Goal: Find specific page/section: Locate a particular part of the current website

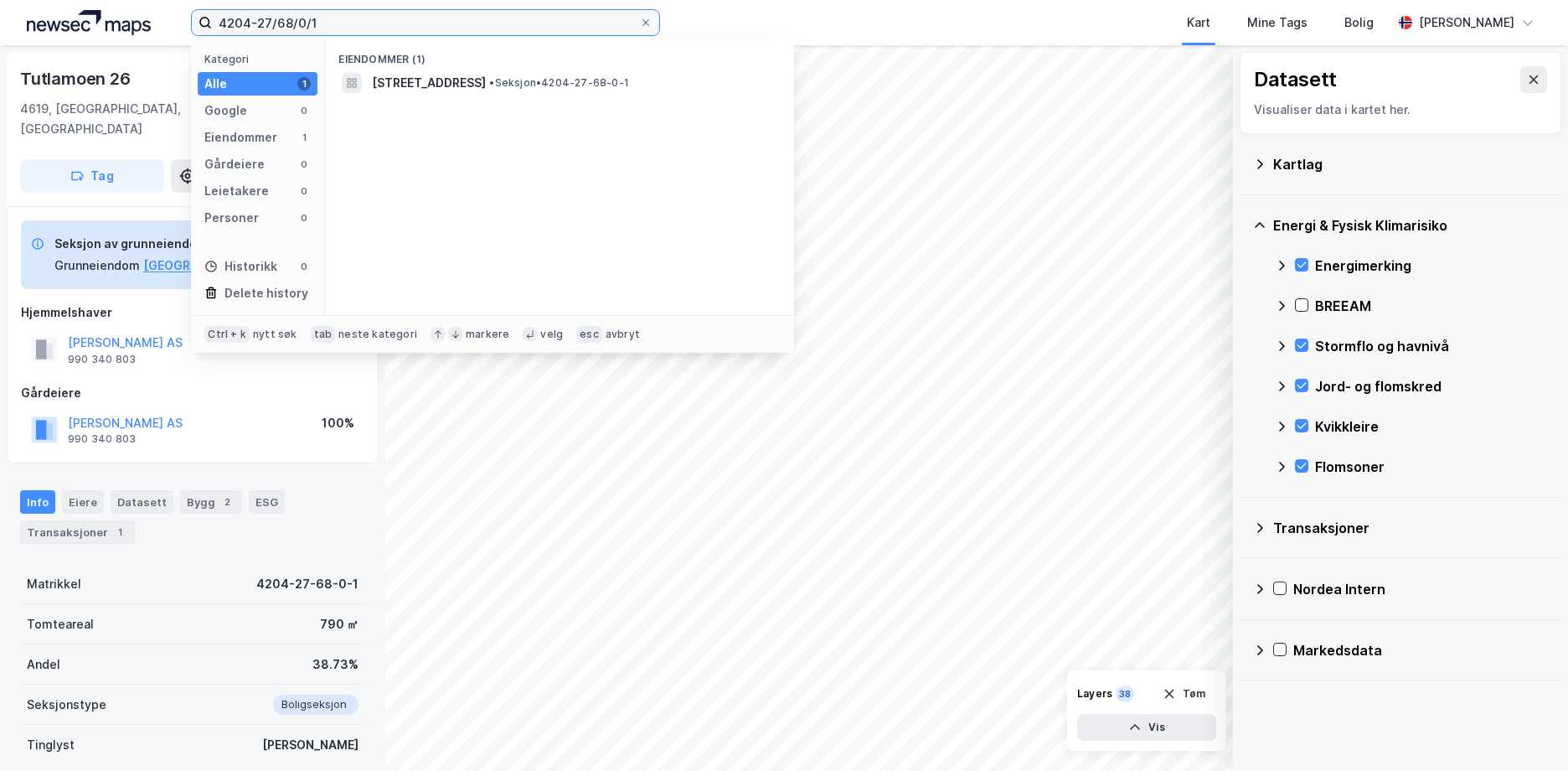
drag, startPoint x: 343, startPoint y: 28, endPoint x: 176, endPoint y: 10, distance: 168.0
click at [176, 10] on div "4204-27/68/0/1 Kategori Alle 1 Google 0 Eiendommer 1 Gårdeiere 0 Leietakere 0 P…" at bounding box center [784, 22] width 1568 height 45
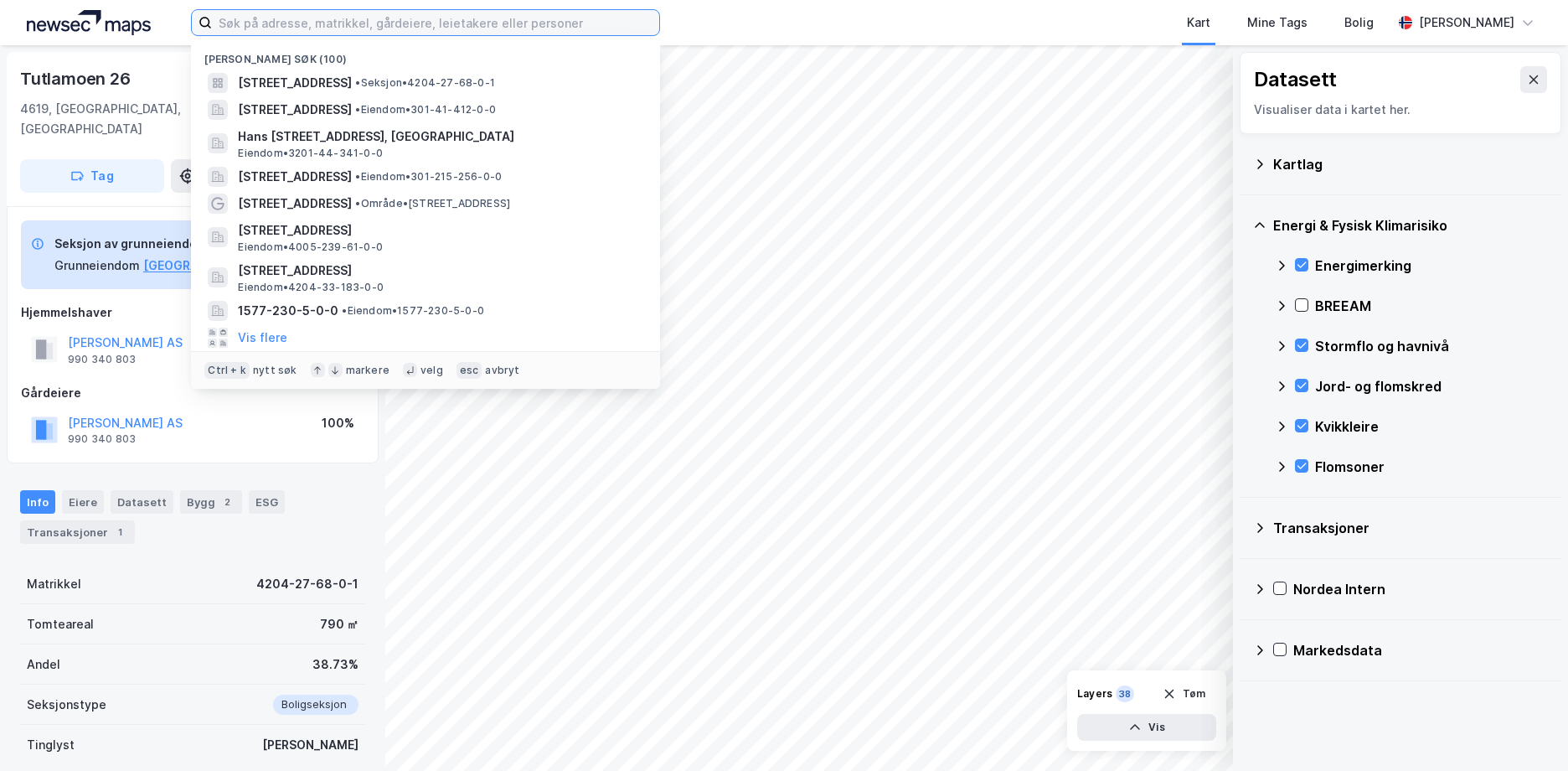
paste input "5053-160/2/0/0"
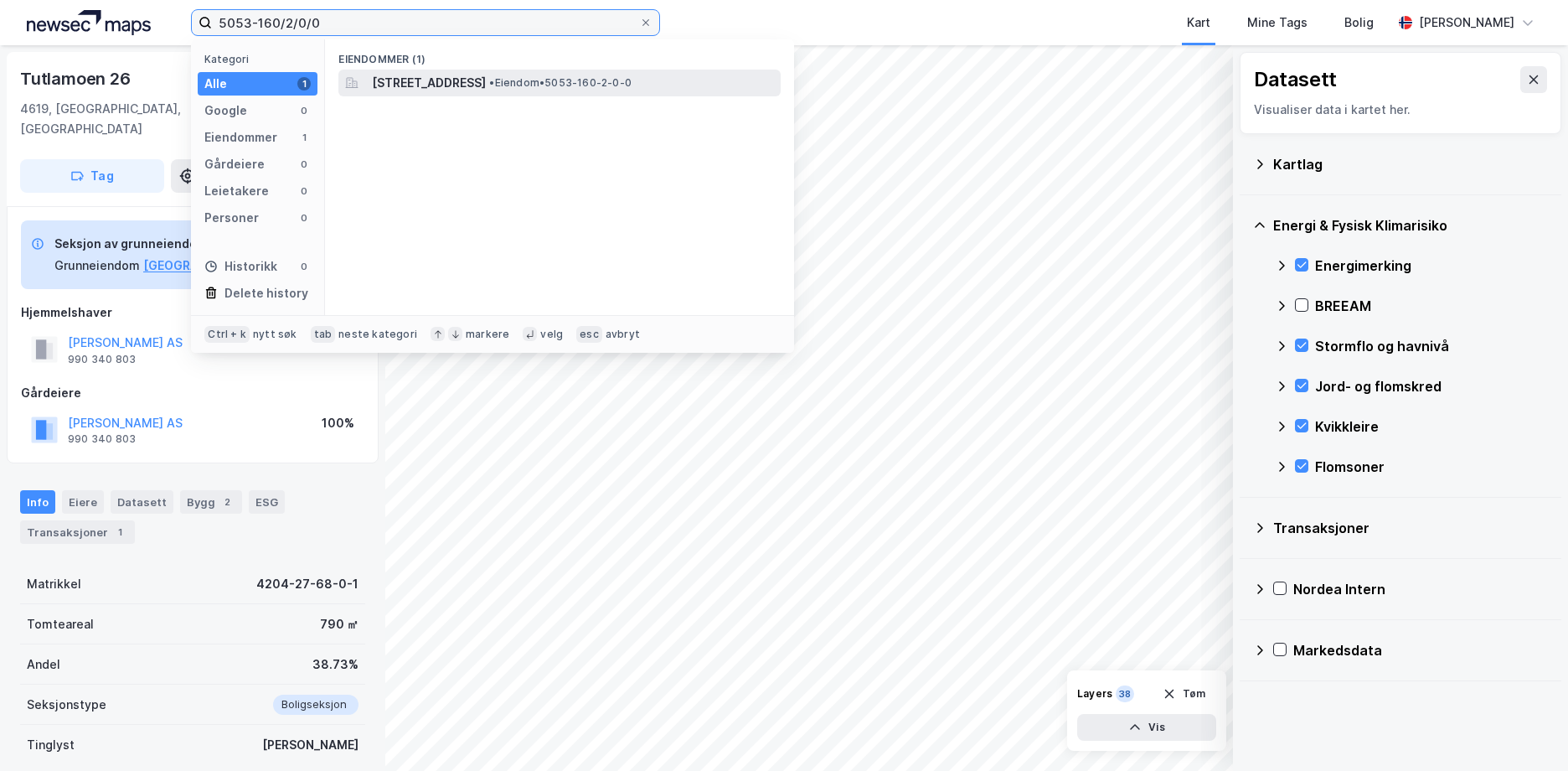
type input "5053-160/2/0/0"
click at [485, 79] on span "[STREET_ADDRESS]" at bounding box center [429, 82] width 114 height 20
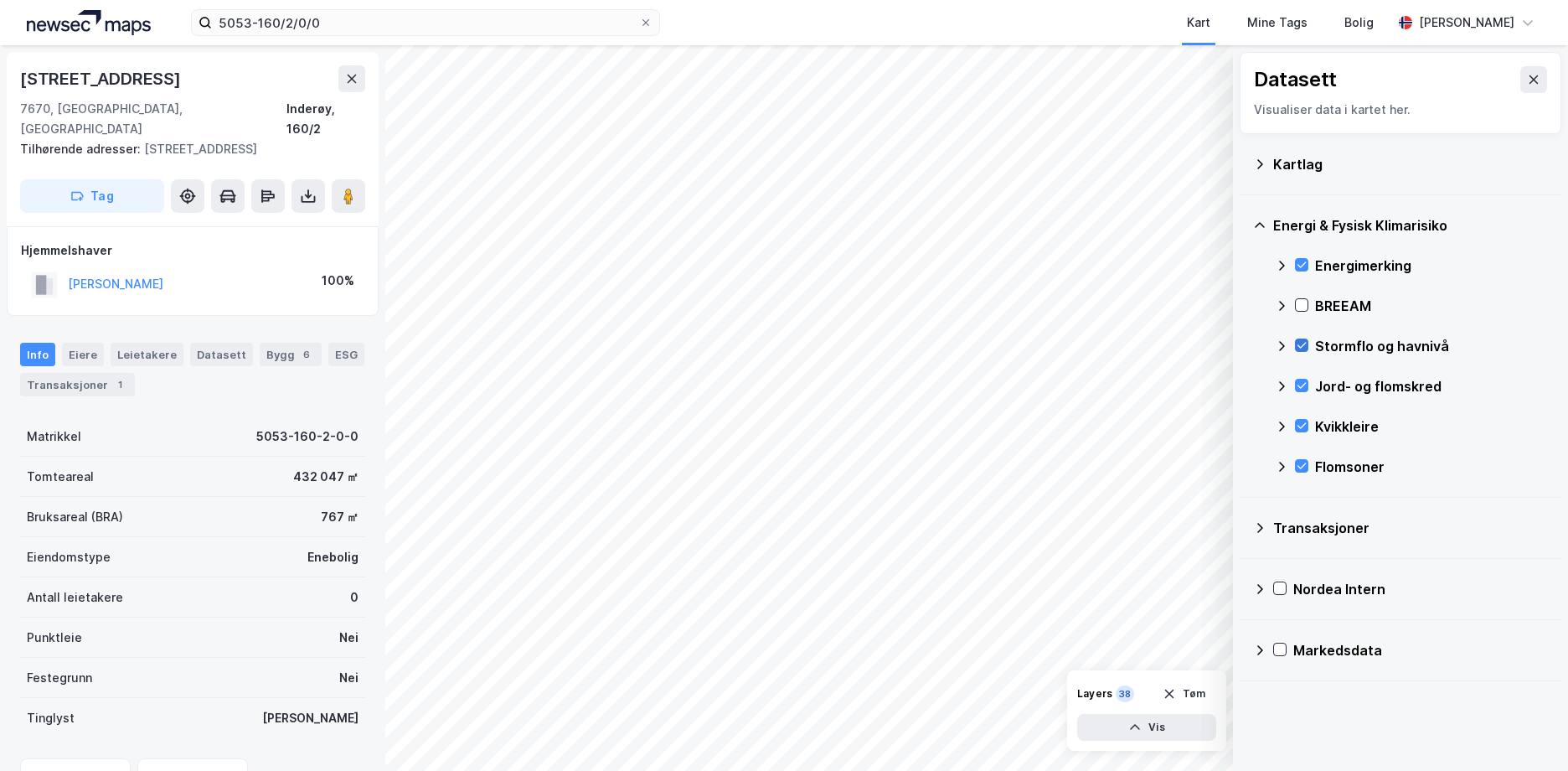
click at [1304, 340] on icon at bounding box center [1301, 345] width 12 height 12
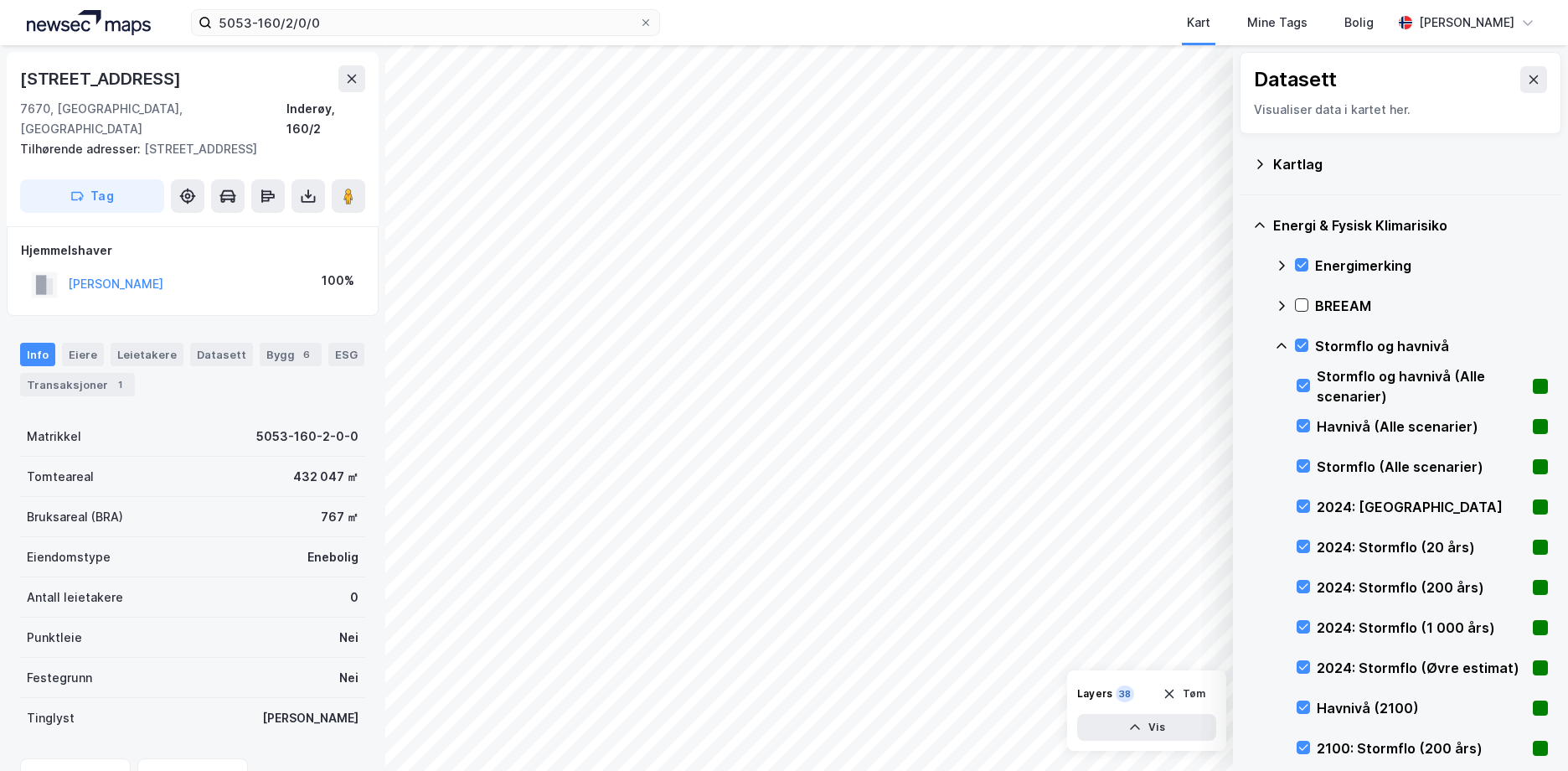
click at [1287, 346] on icon at bounding box center [1281, 346] width 13 height 13
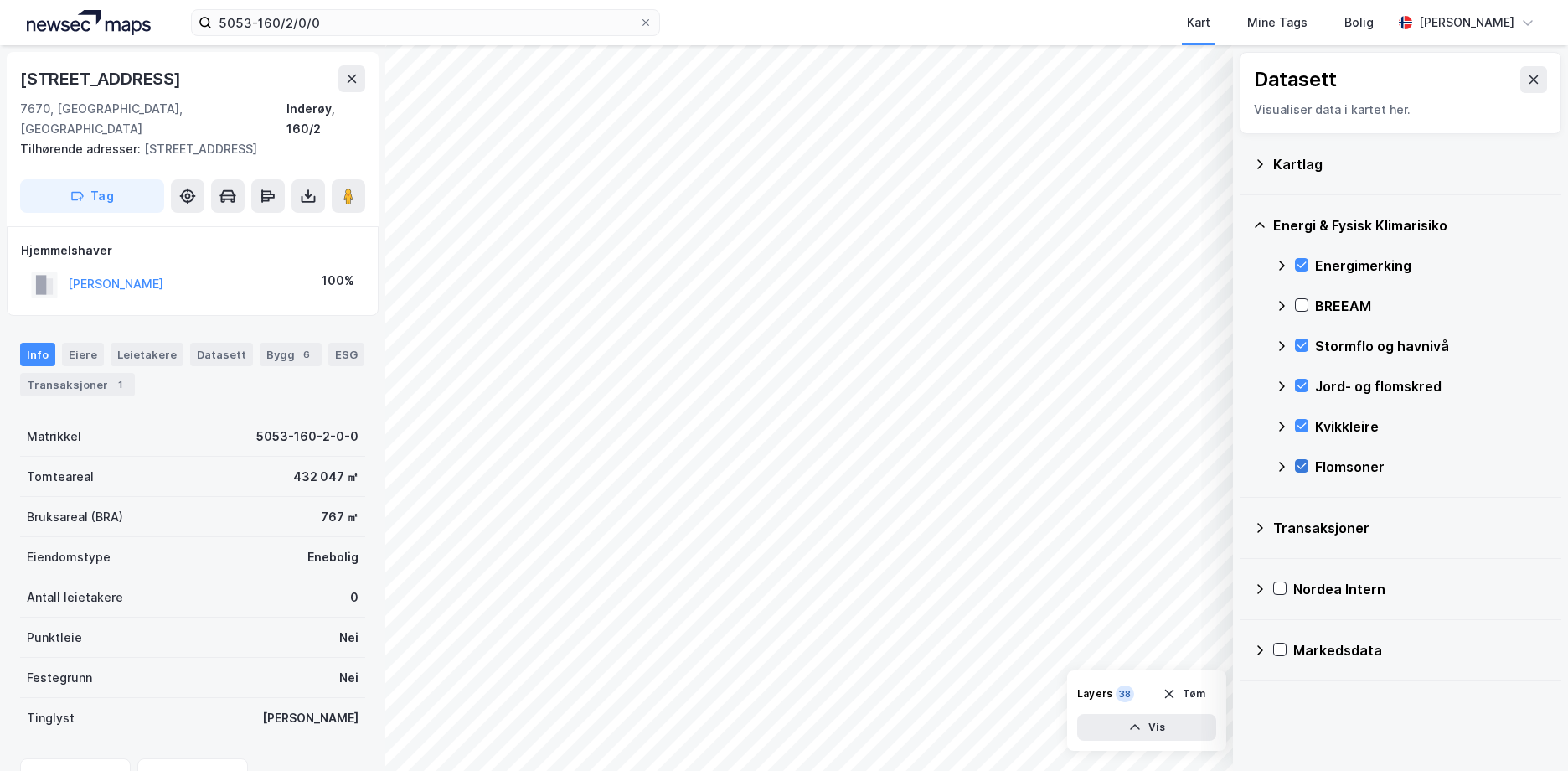
click at [1300, 462] on icon at bounding box center [1301, 465] width 12 height 12
click at [1281, 464] on icon at bounding box center [1281, 466] width 13 height 13
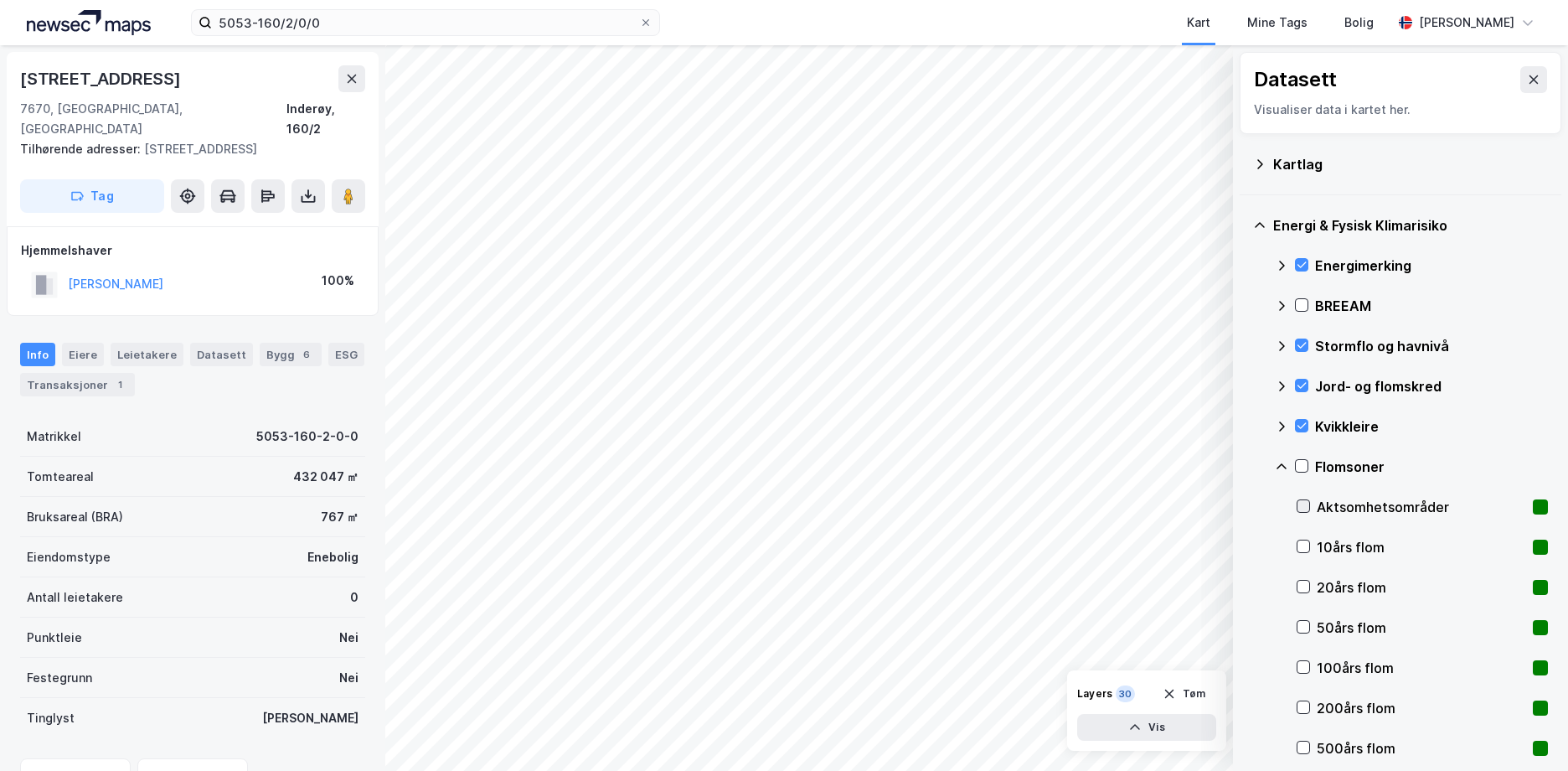
click at [1308, 504] on icon at bounding box center [1303, 506] width 9 height 6
click at [1283, 462] on icon at bounding box center [1281, 466] width 13 height 13
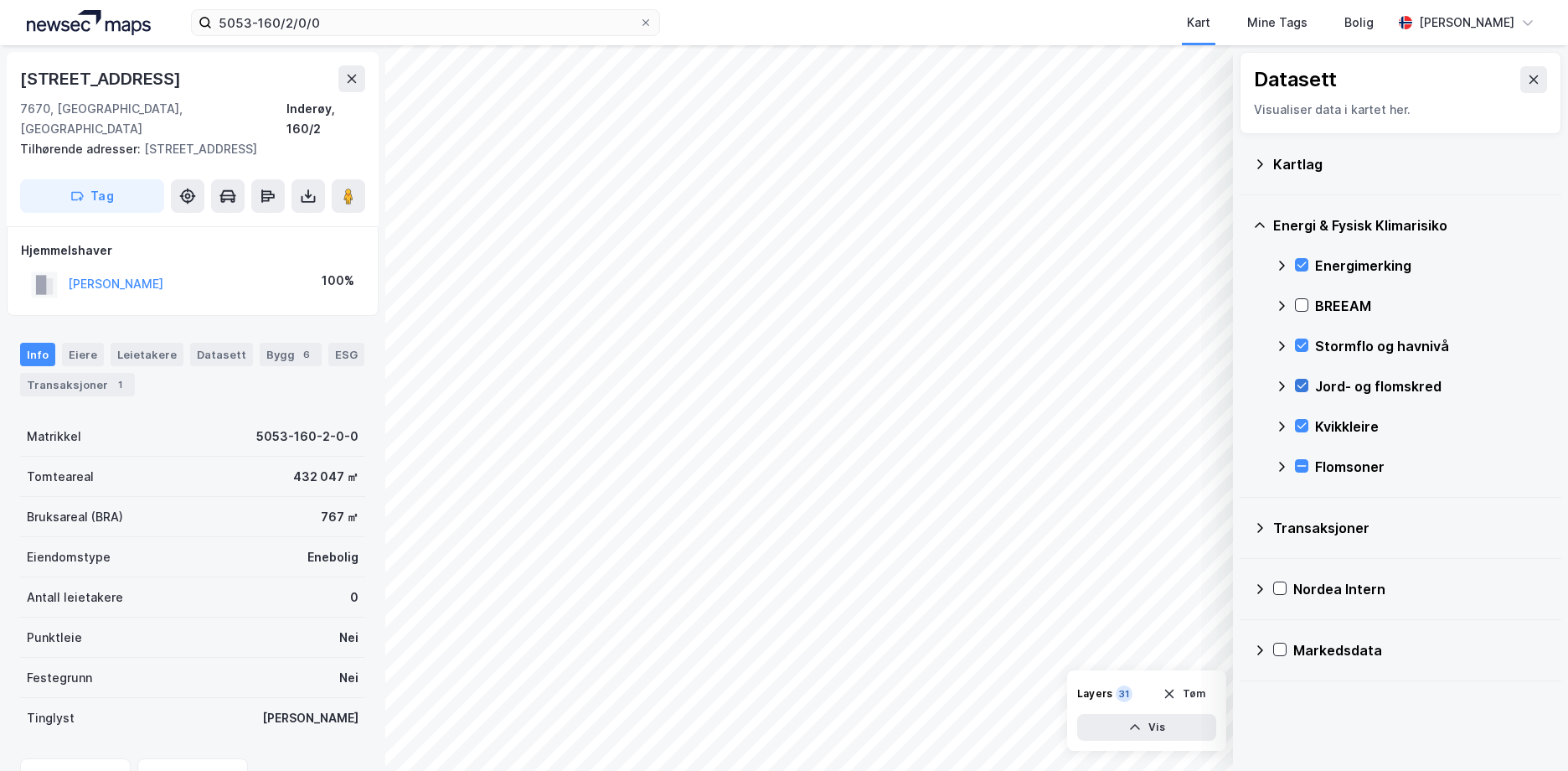
click at [1298, 382] on icon at bounding box center [1301, 385] width 12 height 12
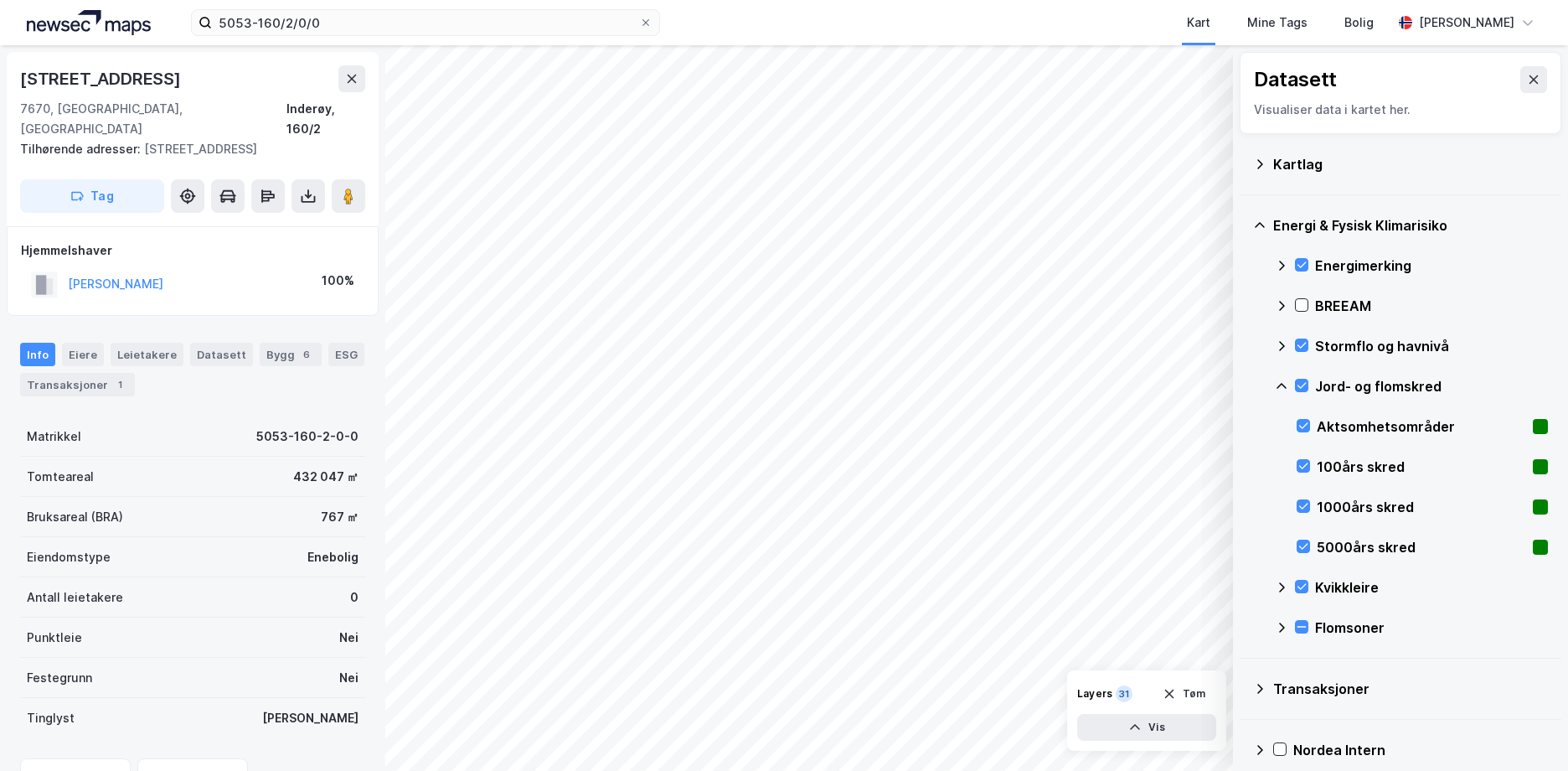
click at [1283, 384] on icon at bounding box center [1281, 386] width 13 height 13
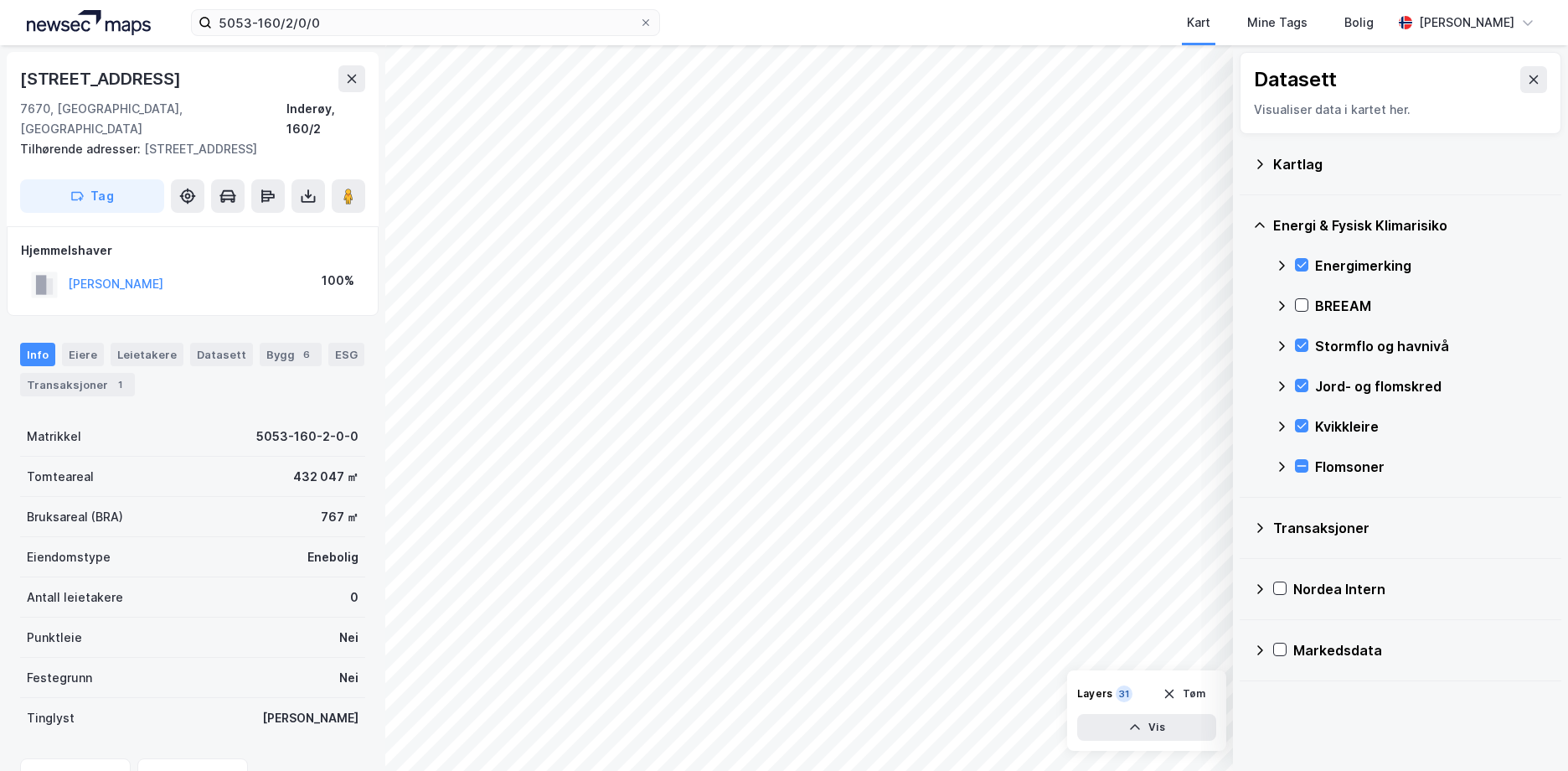
click at [1255, 167] on icon at bounding box center [1259, 164] width 13 height 13
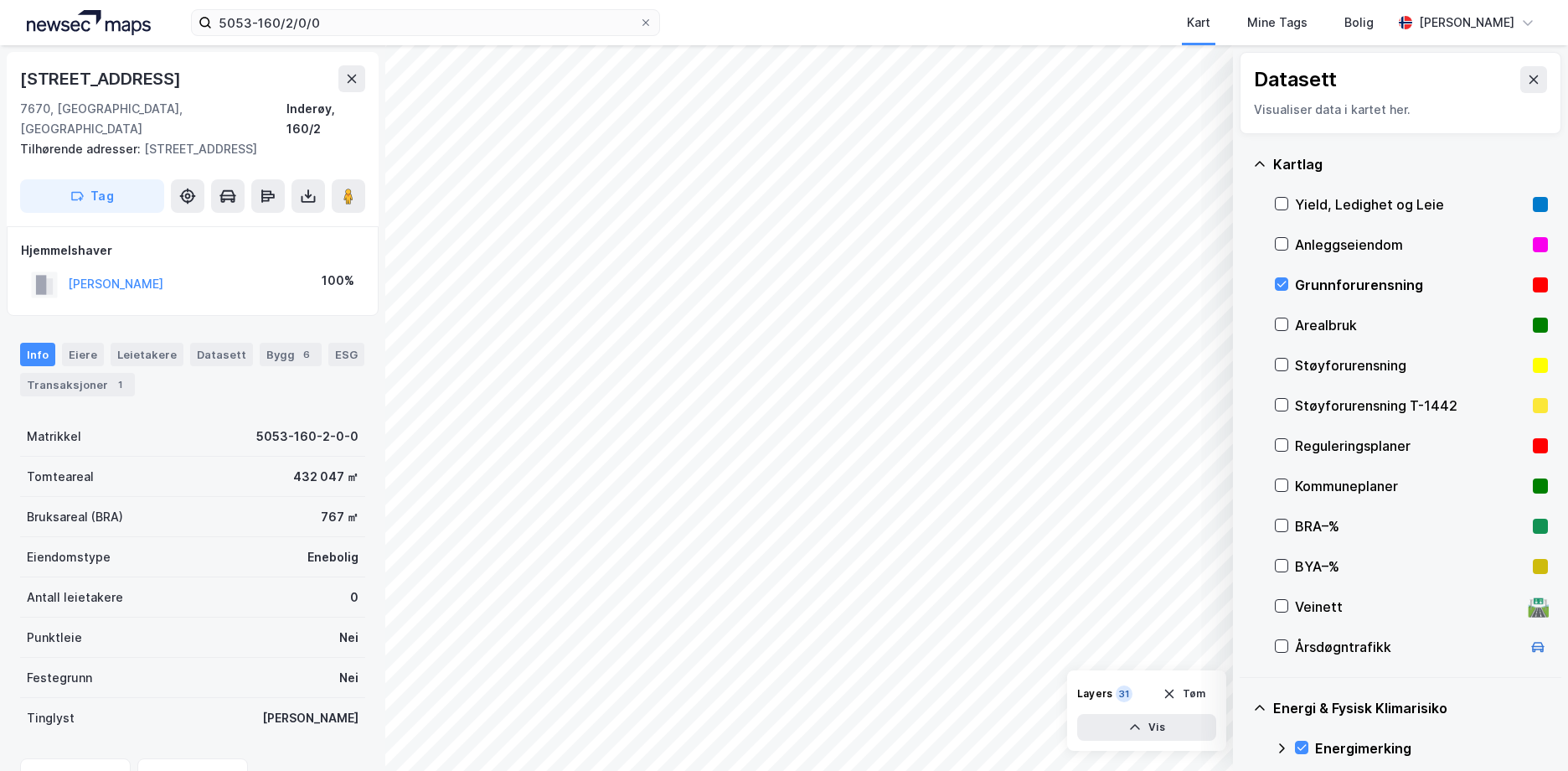
click at [1264, 160] on icon at bounding box center [1259, 164] width 13 height 13
